Goal: Information Seeking & Learning: Learn about a topic

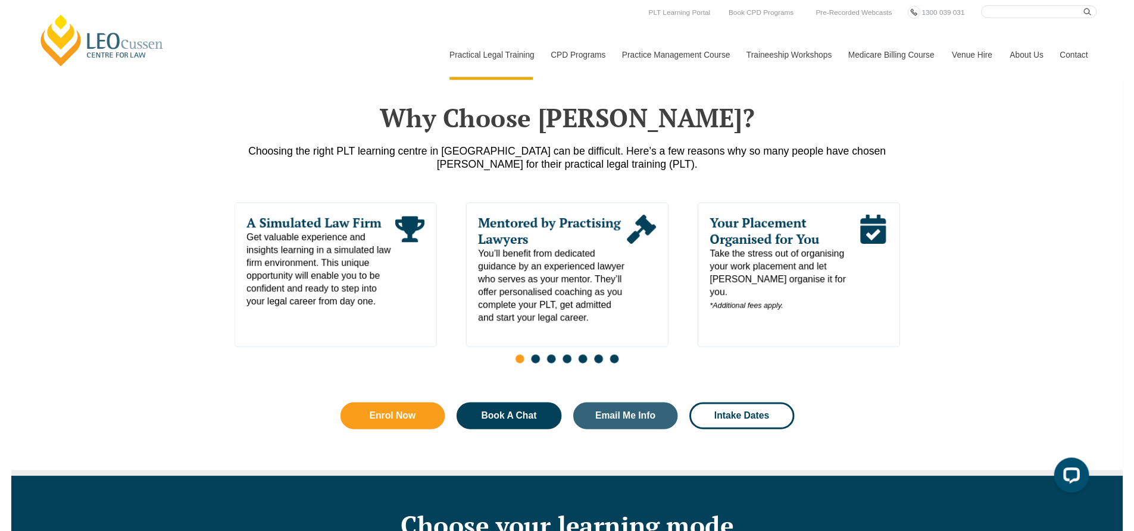
scroll to position [536, 0]
